Goal: Transaction & Acquisition: Download file/media

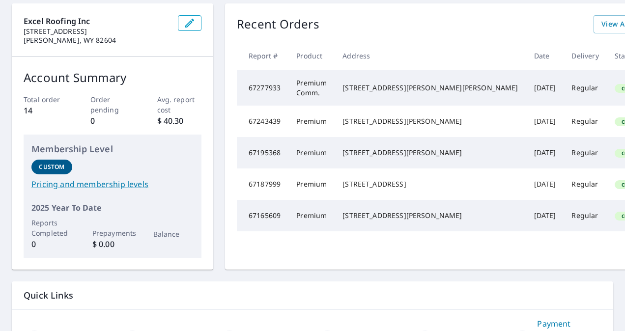
scroll to position [96, 0]
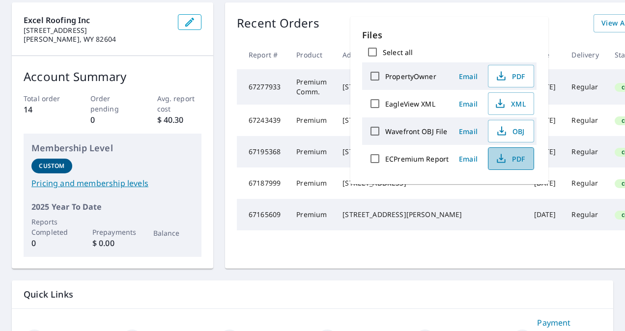
click at [516, 153] on span "PDF" at bounding box center [509, 159] width 31 height 12
click at [288, 168] on td "67195368" at bounding box center [263, 151] width 52 height 31
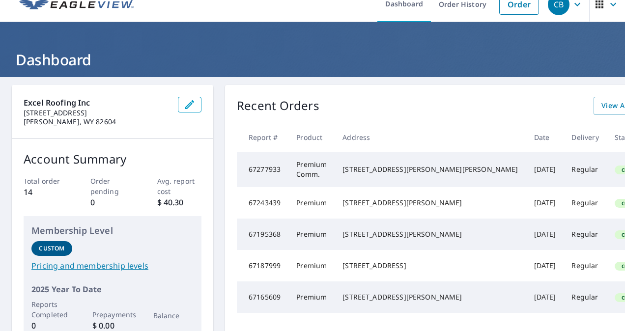
scroll to position [12, 0]
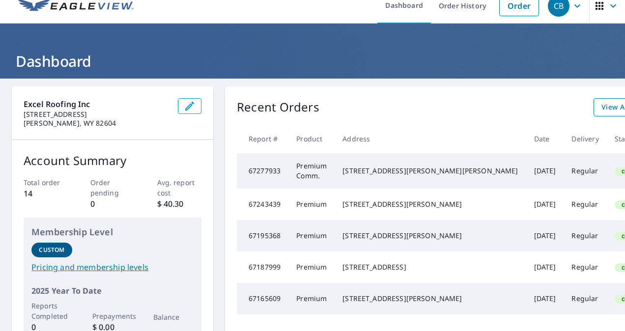
click at [602, 107] on span "View All Orders" at bounding box center [629, 107] width 54 height 12
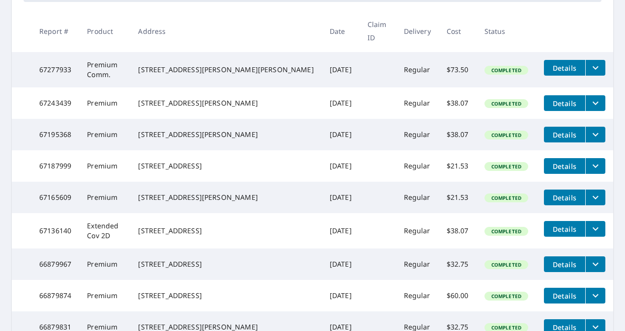
scroll to position [185, 0]
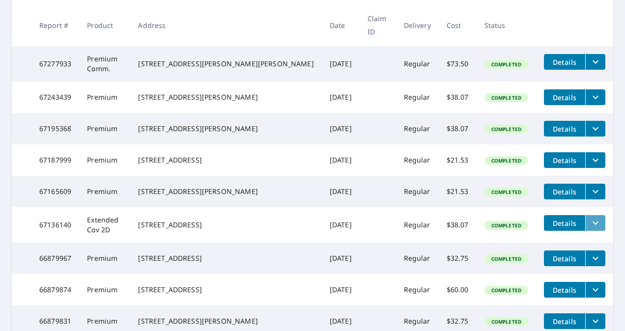
click at [590, 225] on icon "filesDropdownBtn-67136140" at bounding box center [596, 223] width 12 height 12
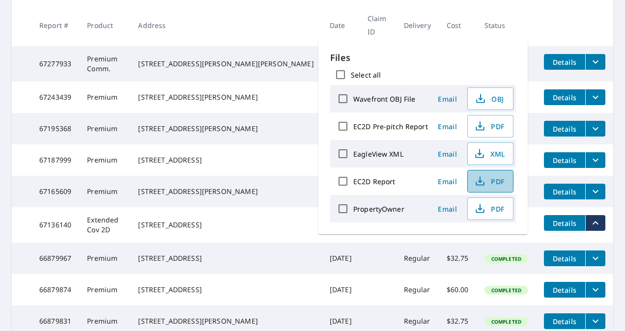
click at [486, 180] on span "PDF" at bounding box center [489, 181] width 31 height 12
